Goal: Transaction & Acquisition: Purchase product/service

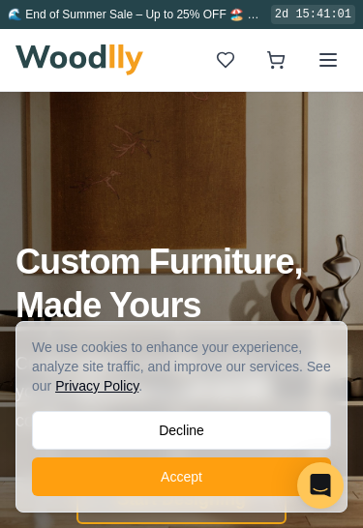
click at [62, 423] on button "Decline" at bounding box center [181, 430] width 299 height 39
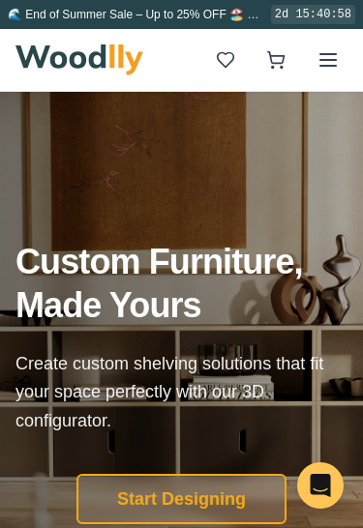
click at [325, 54] on line at bounding box center [327, 54] width 15 height 0
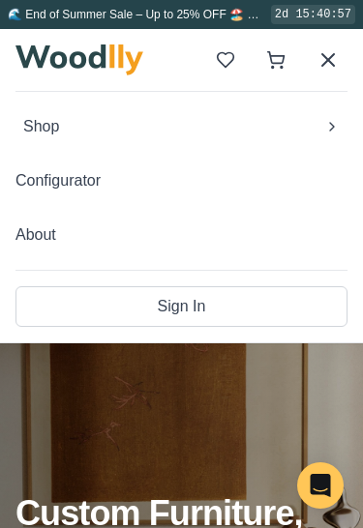
click at [149, 130] on button "Shop" at bounding box center [181, 126] width 332 height 39
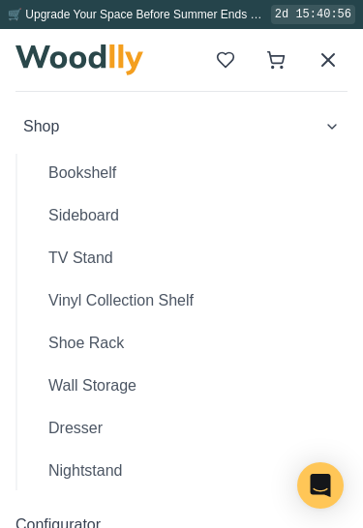
click at [132, 385] on button "Wall Storage" at bounding box center [190, 386] width 315 height 39
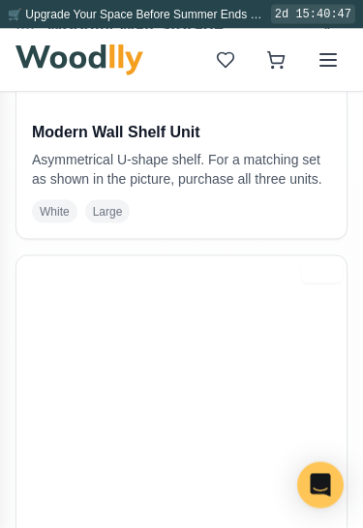
scroll to position [1711, 0]
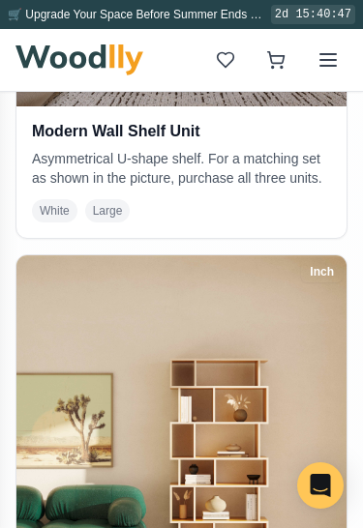
click at [326, 54] on line at bounding box center [327, 54] width 15 height 0
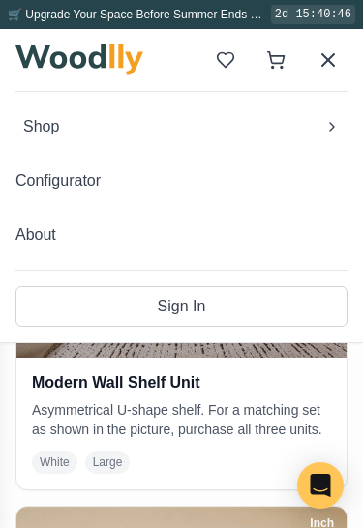
click at [196, 145] on button "Shop" at bounding box center [181, 126] width 332 height 39
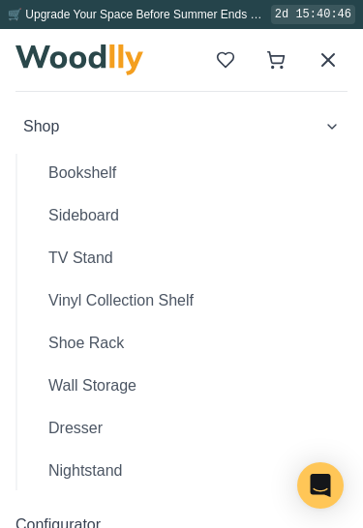
click at [105, 180] on button "Bookshelf" at bounding box center [190, 173] width 315 height 39
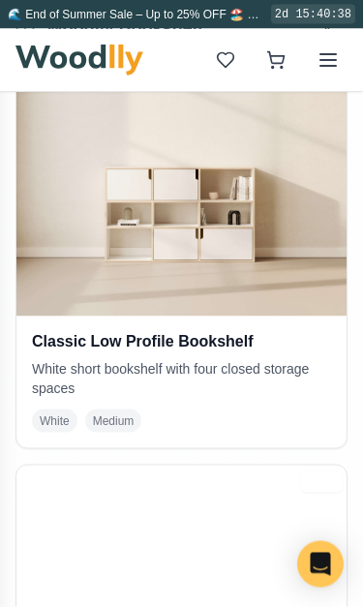
scroll to position [1466, 0]
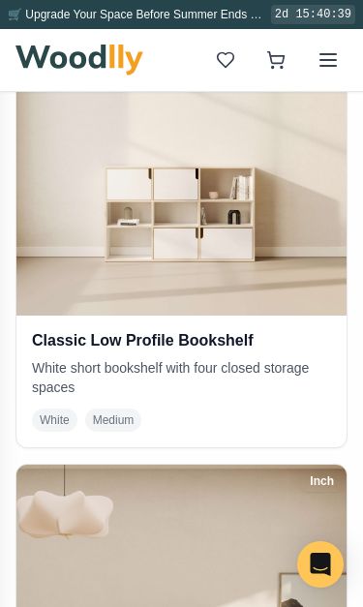
click at [58, 316] on img at bounding box center [181, 150] width 330 height 330
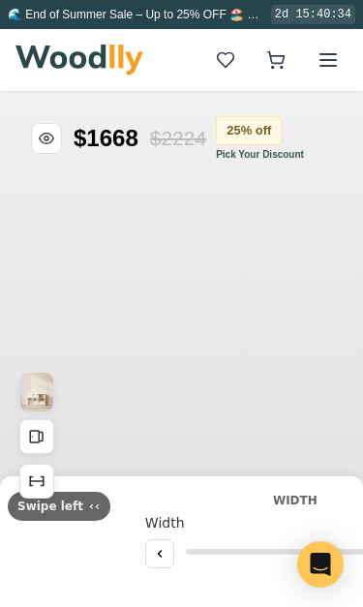
type input "54"
type input "3"
